Goal: Task Accomplishment & Management: Use online tool/utility

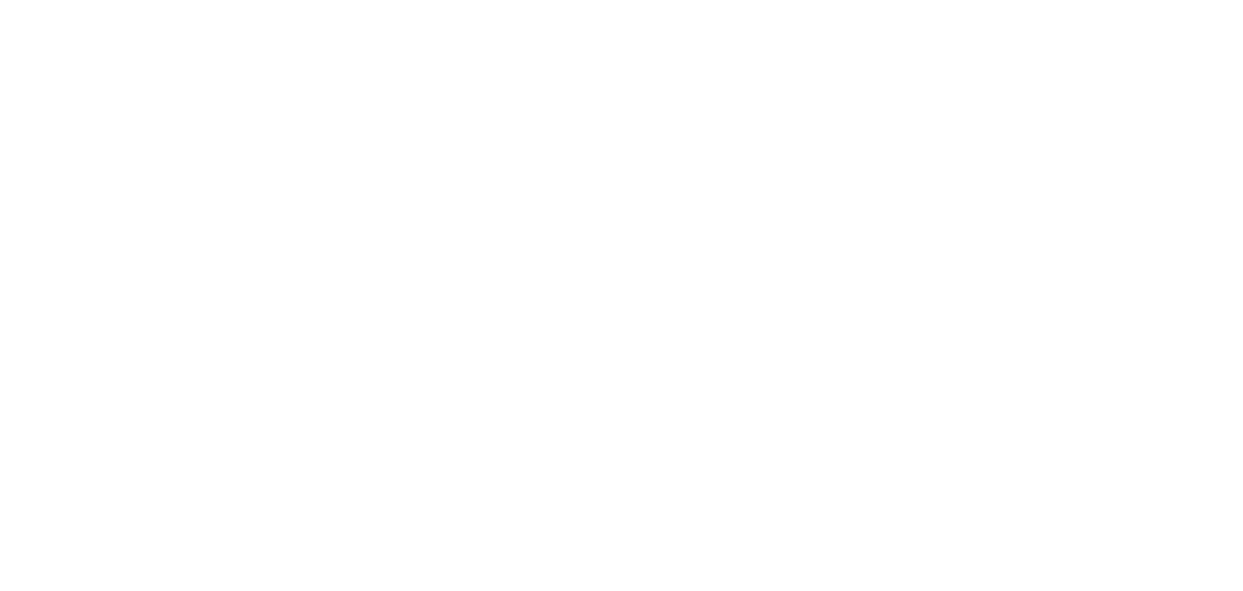
select select "*"
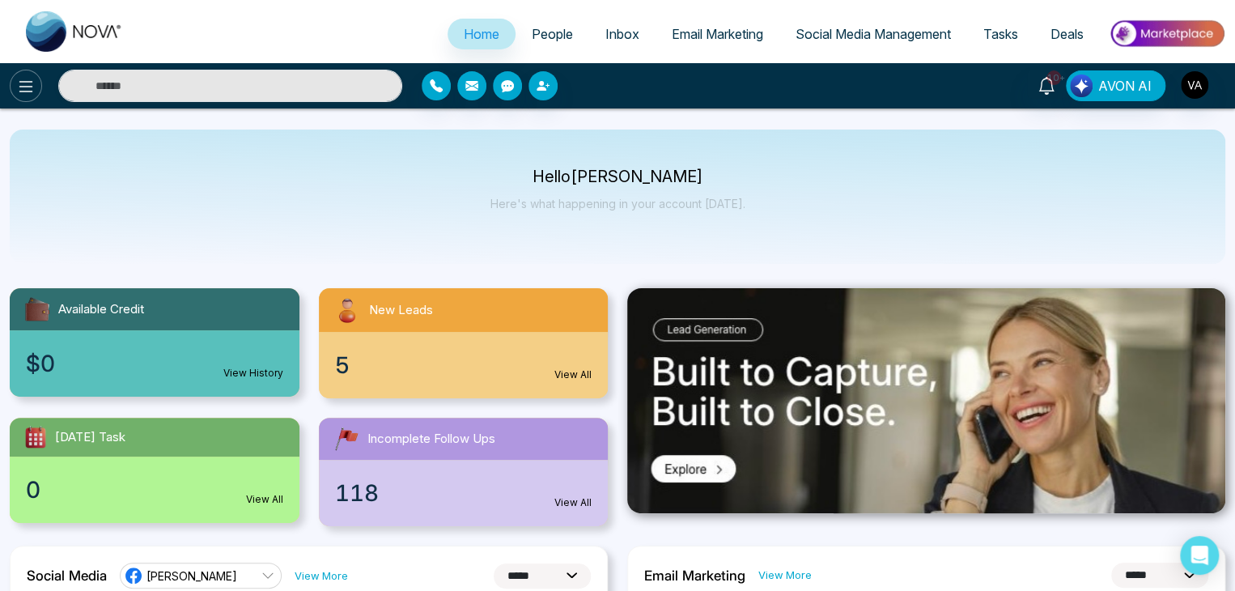
click at [32, 88] on icon at bounding box center [25, 86] width 19 height 19
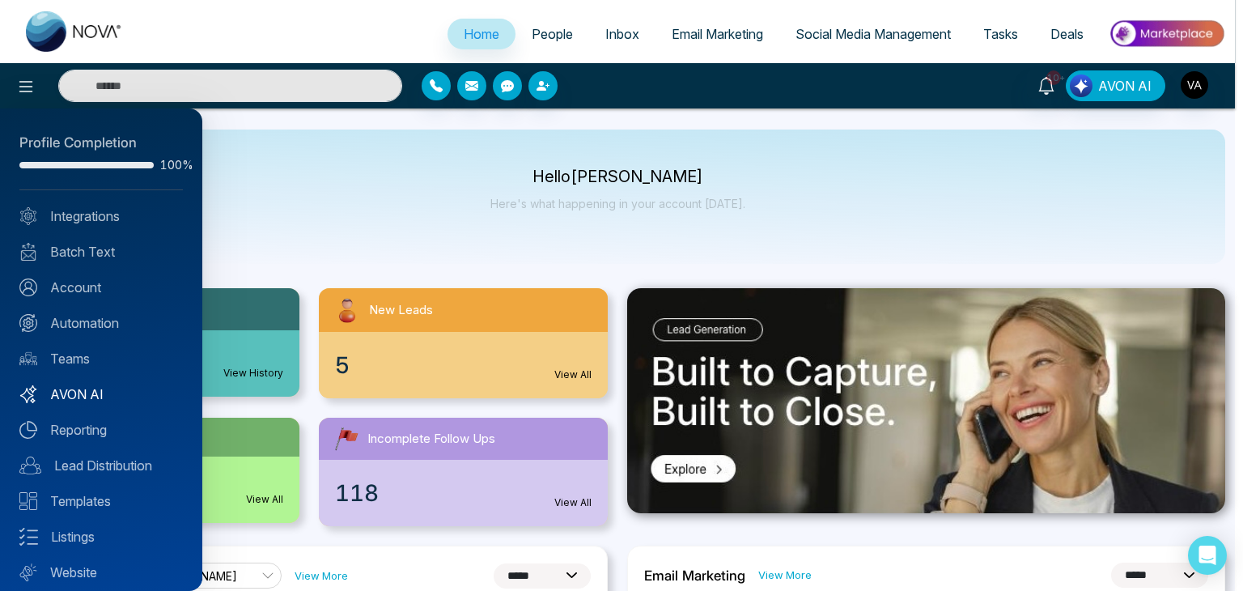
click at [80, 395] on link "AVON AI" at bounding box center [100, 393] width 163 height 19
